Goal: Transaction & Acquisition: Purchase product/service

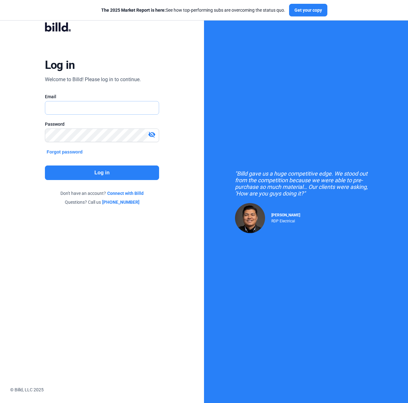
type input "[PERSON_NAME][EMAIL_ADDRESS][PERSON_NAME][DOMAIN_NAME]"
click at [103, 169] on button "Log in" at bounding box center [102, 173] width 114 height 15
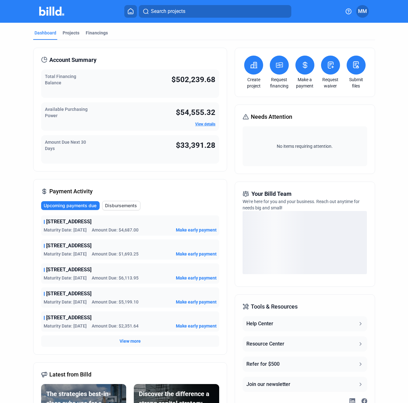
click at [270, 61] on button at bounding box center [279, 65] width 19 height 19
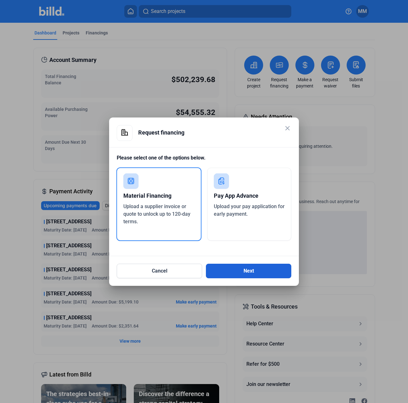
click at [261, 274] on button "Next" at bounding box center [248, 271] width 85 height 15
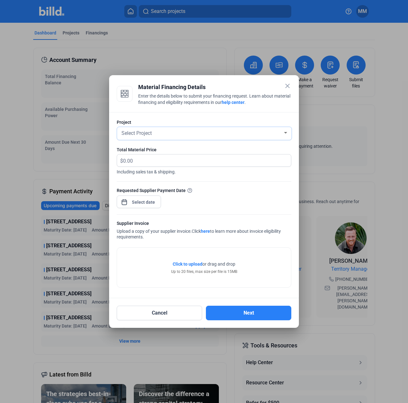
click at [140, 137] on div "Select Project" at bounding box center [201, 132] width 162 height 9
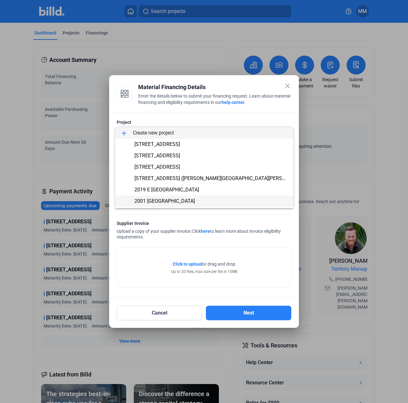
click at [152, 201] on span "2001 [GEOGRAPHIC_DATA]" at bounding box center [164, 201] width 60 height 6
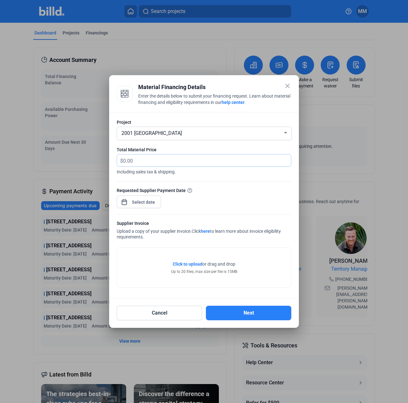
click at [156, 159] on input "text" at bounding box center [207, 161] width 168 height 12
type input "2,982.04"
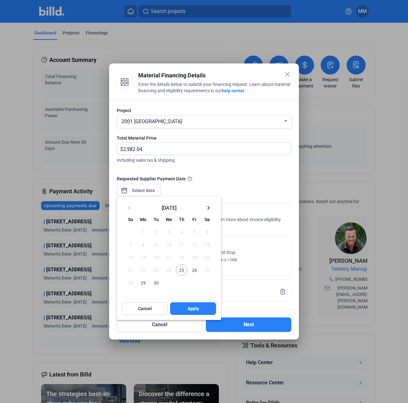
click at [151, 194] on div "close Material Financing Details Enter the details below to submit your financi…" at bounding box center [204, 201] width 408 height 403
click at [183, 272] on span "25" at bounding box center [181, 270] width 11 height 11
click at [192, 304] on button "Apply" at bounding box center [193, 309] width 46 height 13
type input "[DATE]"
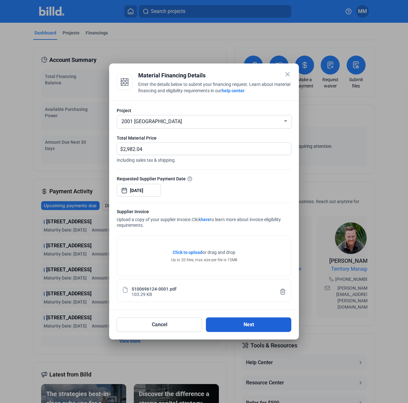
click at [228, 323] on button "Next" at bounding box center [248, 325] width 85 height 15
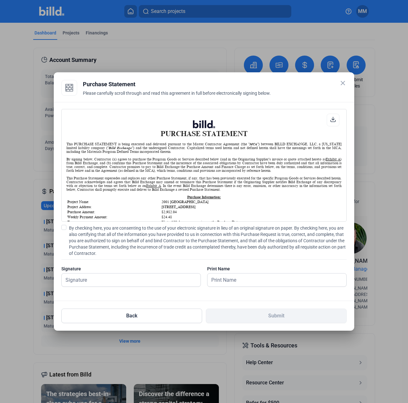
scroll to position [0, 0]
click at [107, 253] on span "By checking here, you are consenting to the use of your electronic signature in…" at bounding box center [208, 241] width 278 height 32
click at [0, 0] on input "By checking here, you are consenting to the use of your electronic signature in…" at bounding box center [0, 0] width 0 height 0
click at [106, 271] on div "Signature" at bounding box center [130, 269] width 139 height 6
drag, startPoint x: 106, startPoint y: 281, endPoint x: 104, endPoint y: 284, distance: 3.4
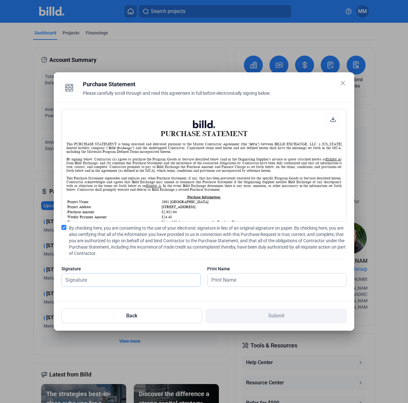
click at [106, 281] on input "text" at bounding box center [131, 280] width 139 height 13
type input "[PERSON_NAME][DATE]"
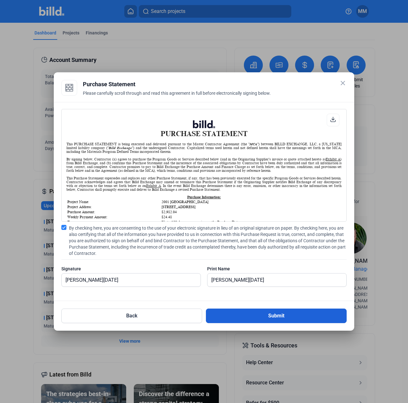
click at [255, 320] on button "Submit" at bounding box center [276, 316] width 141 height 15
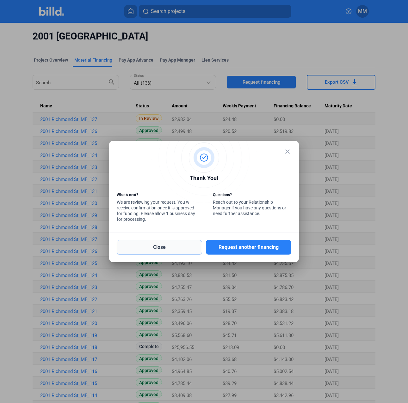
click at [168, 246] on button "Close" at bounding box center [159, 247] width 85 height 15
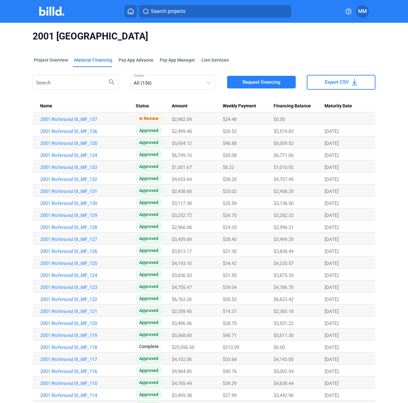
click at [136, 12] on button at bounding box center [130, 11] width 13 height 13
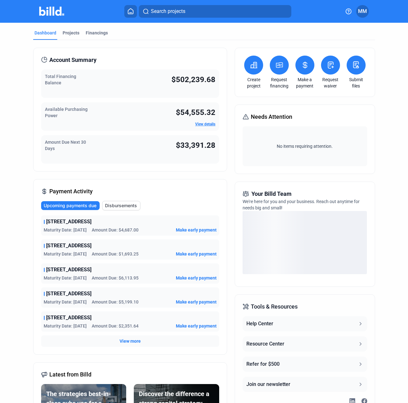
click at [275, 66] on icon at bounding box center [279, 65] width 8 height 8
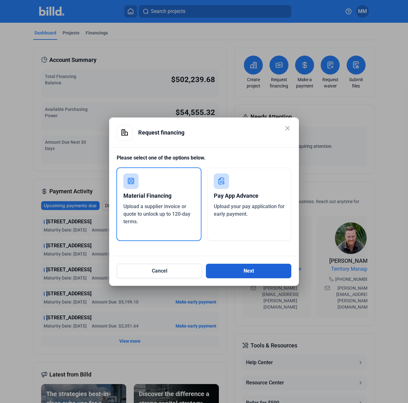
click at [265, 273] on button "Next" at bounding box center [248, 271] width 85 height 15
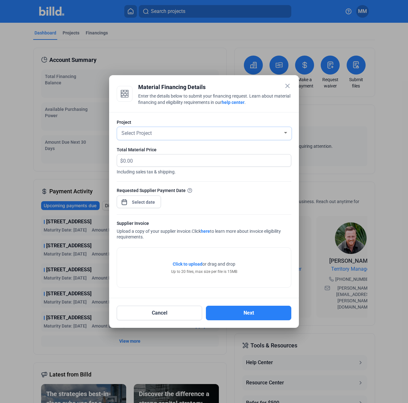
click at [151, 135] on span "Select Project" at bounding box center [136, 133] width 30 height 6
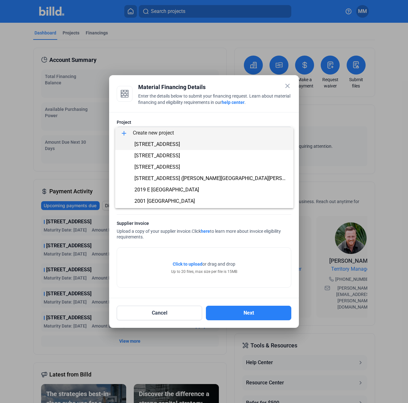
click at [153, 141] on span "[STREET_ADDRESS]" at bounding box center [157, 144] width 46 height 6
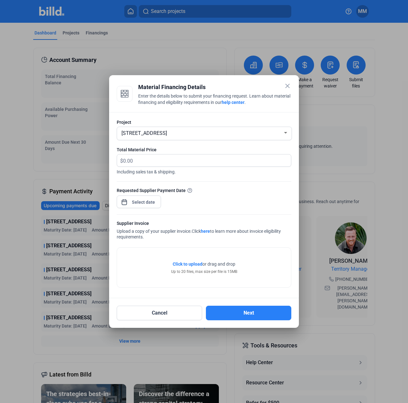
click at [150, 147] on div "Total Material Price" at bounding box center [204, 150] width 174 height 6
click at [149, 153] on div "Total Material Price" at bounding box center [204, 150] width 174 height 6
click at [150, 155] on input "text" at bounding box center [203, 161] width 161 height 12
type input "2,035.80"
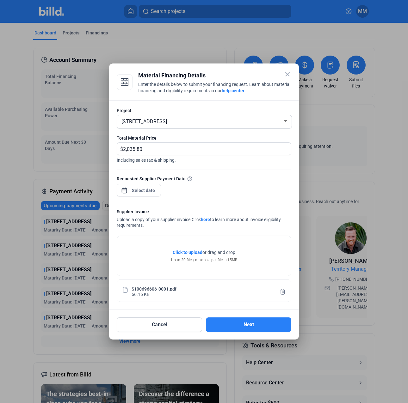
click at [159, 194] on div at bounding box center [139, 190] width 44 height 14
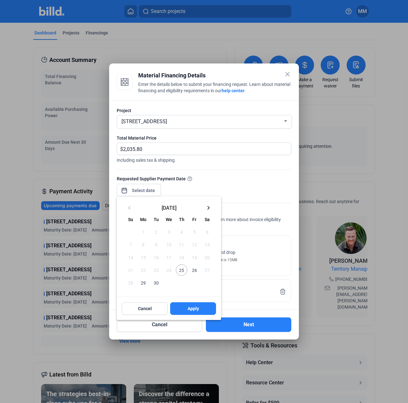
click at [179, 270] on span "25" at bounding box center [181, 270] width 11 height 11
click at [183, 313] on button "Apply" at bounding box center [193, 309] width 46 height 13
type input "[DATE]"
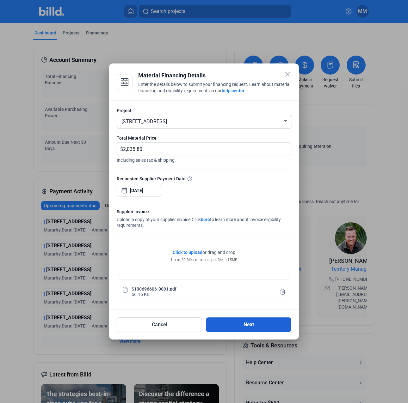
click at [238, 323] on button "Next" at bounding box center [248, 325] width 85 height 15
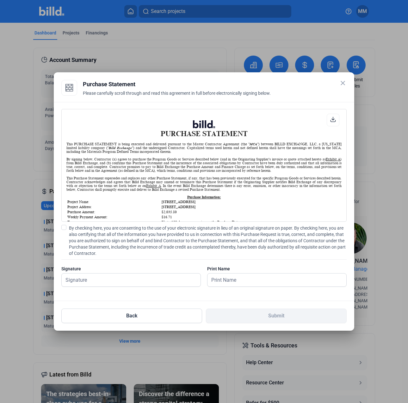
scroll to position [0, 0]
click at [119, 232] on span "By checking here, you are consenting to the use of your electronic signature in…" at bounding box center [208, 241] width 278 height 32
click at [0, 0] on input "By checking here, you are consenting to the use of your electronic signature in…" at bounding box center [0, 0] width 0 height 0
click at [105, 281] on input "text" at bounding box center [128, 280] width 132 height 13
type input "[PERSON_NAME][DATE]"
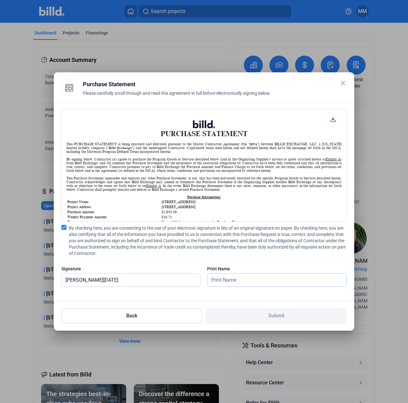
type input "[PERSON_NAME][DATE]"
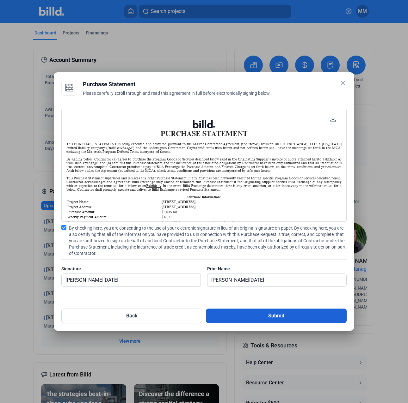
click at [250, 316] on button "Submit" at bounding box center [276, 316] width 141 height 15
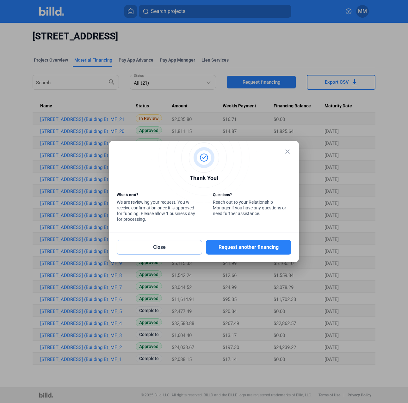
drag, startPoint x: 167, startPoint y: 242, endPoint x: 183, endPoint y: 231, distance: 19.6
click at [167, 242] on button "Close" at bounding box center [159, 247] width 85 height 15
